Goal: Browse casually: Explore the website without a specific task or goal

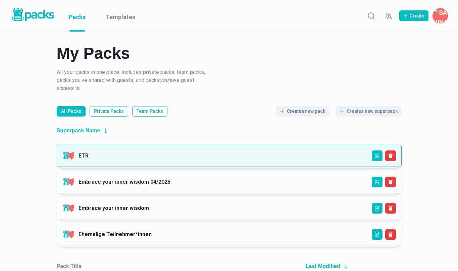
click at [88, 154] on link "ETR" at bounding box center [83, 155] width 10 height 6
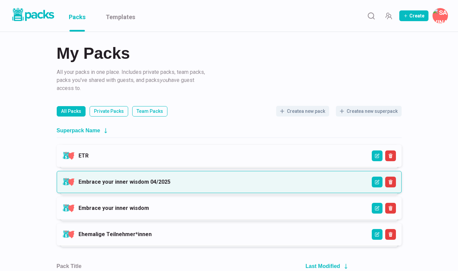
click at [103, 178] on link "Embrace your inner wisdom 04/2025" at bounding box center [124, 181] width 92 height 6
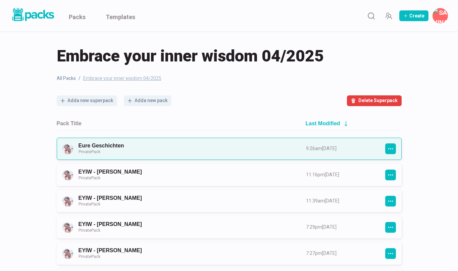
click at [145, 150] on link "Eure Geschichten Private Pack" at bounding box center [185, 148] width 215 height 12
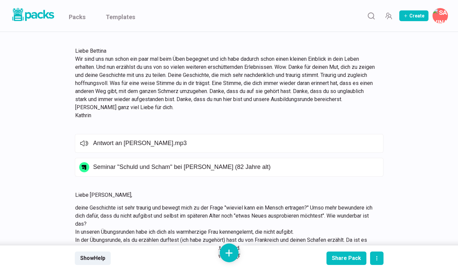
scroll to position [3642, 0]
